Goal: Transaction & Acquisition: Purchase product/service

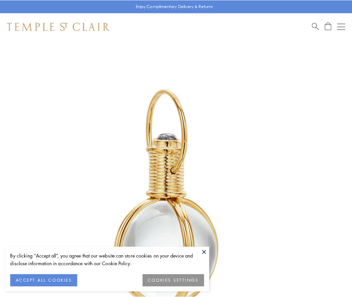
scroll to position [175, 0]
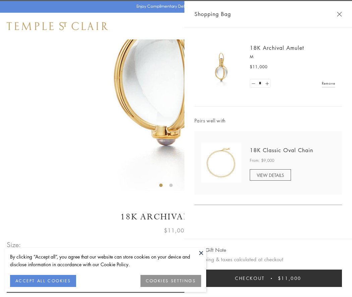
click at [268, 279] on button "Checkout $11,000" at bounding box center [267, 278] width 147 height 17
